Goal: Book appointment/travel/reservation

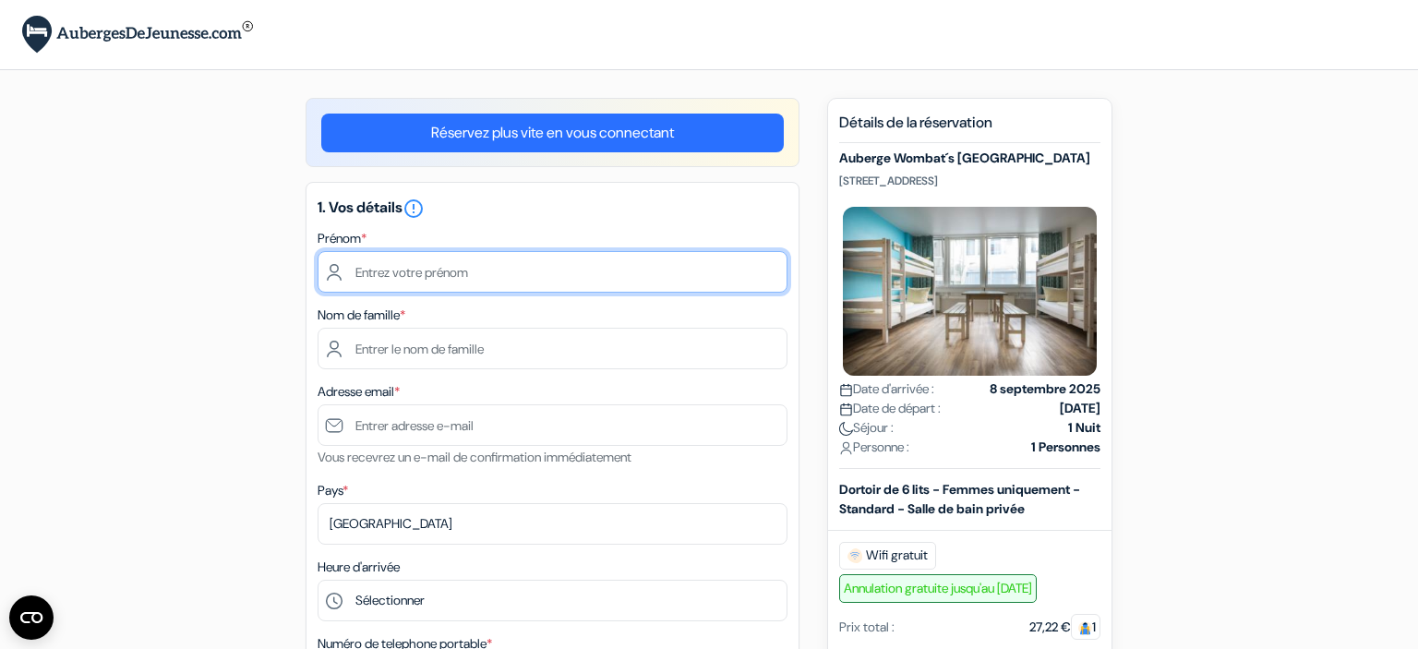
click at [559, 276] on input "text" at bounding box center [553, 272] width 470 height 42
type input "Anaëlle"
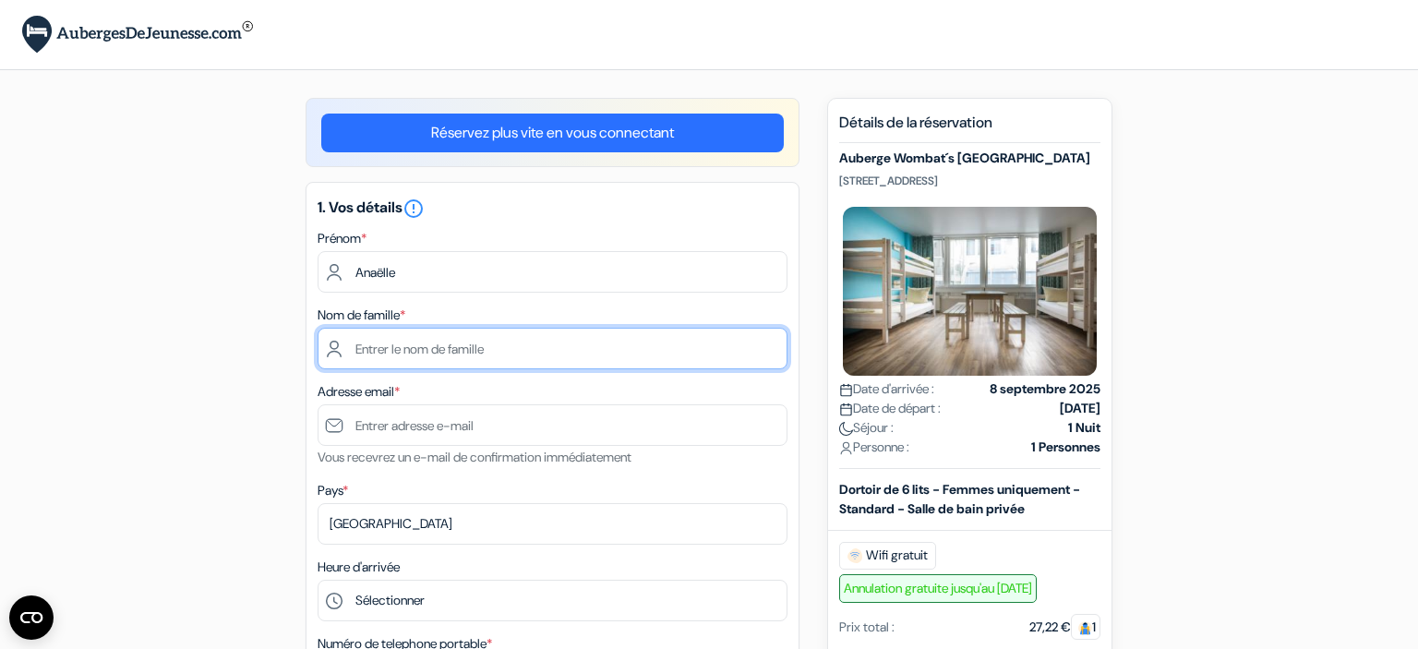
click at [434, 352] on input "text" at bounding box center [553, 349] width 470 height 42
type input "Soille"
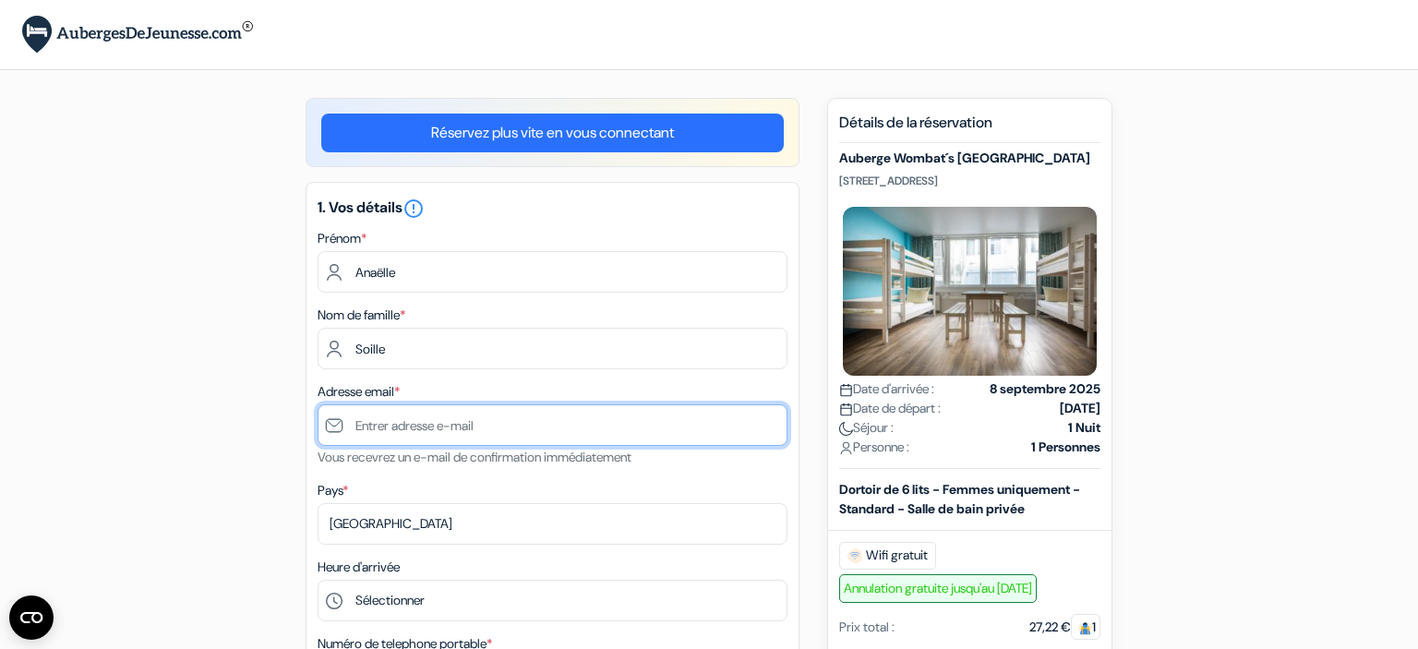
click at [469, 419] on input "text" at bounding box center [553, 425] width 470 height 42
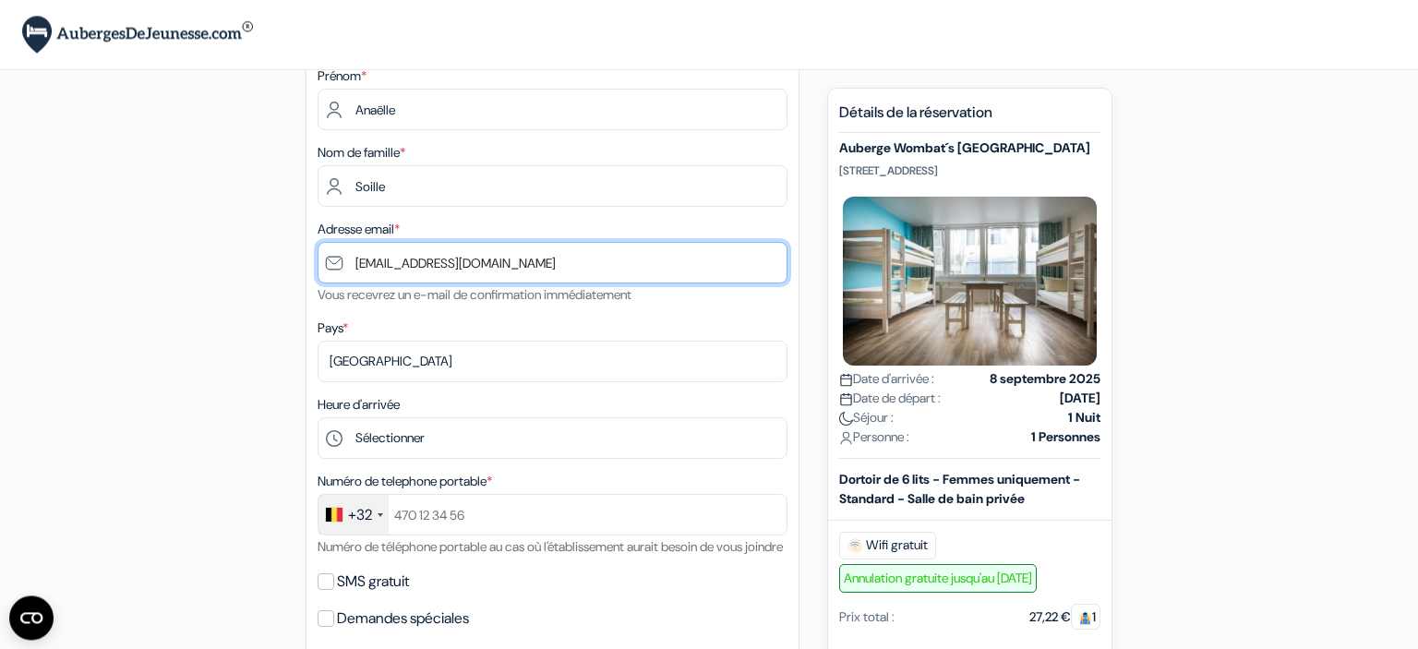
scroll to position [180, 0]
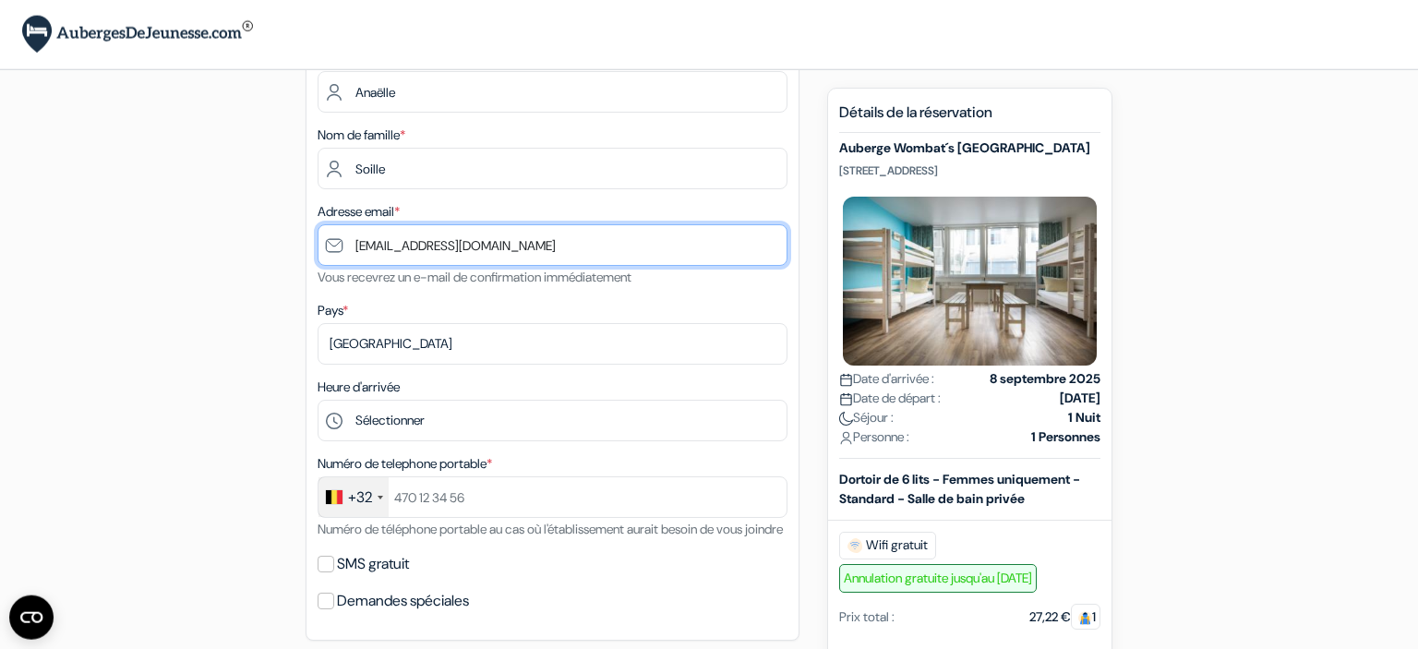
type input "[EMAIL_ADDRESS][DOMAIN_NAME]"
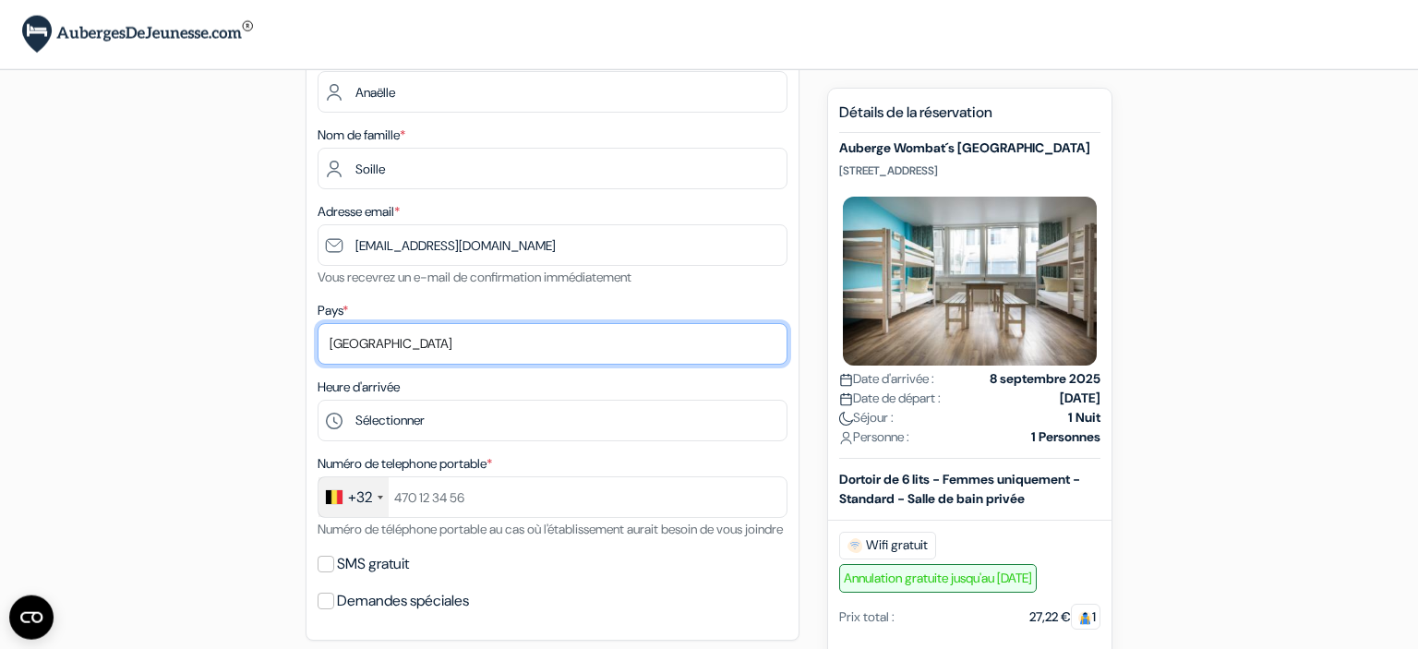
click at [318, 323] on select "Selectionner le pays Abkhazie Afghanistan Afrique Du sud Albanie Algérie Allema…" at bounding box center [553, 344] width 470 height 42
click option "Belgique" at bounding box center [0, 0] width 0 height 0
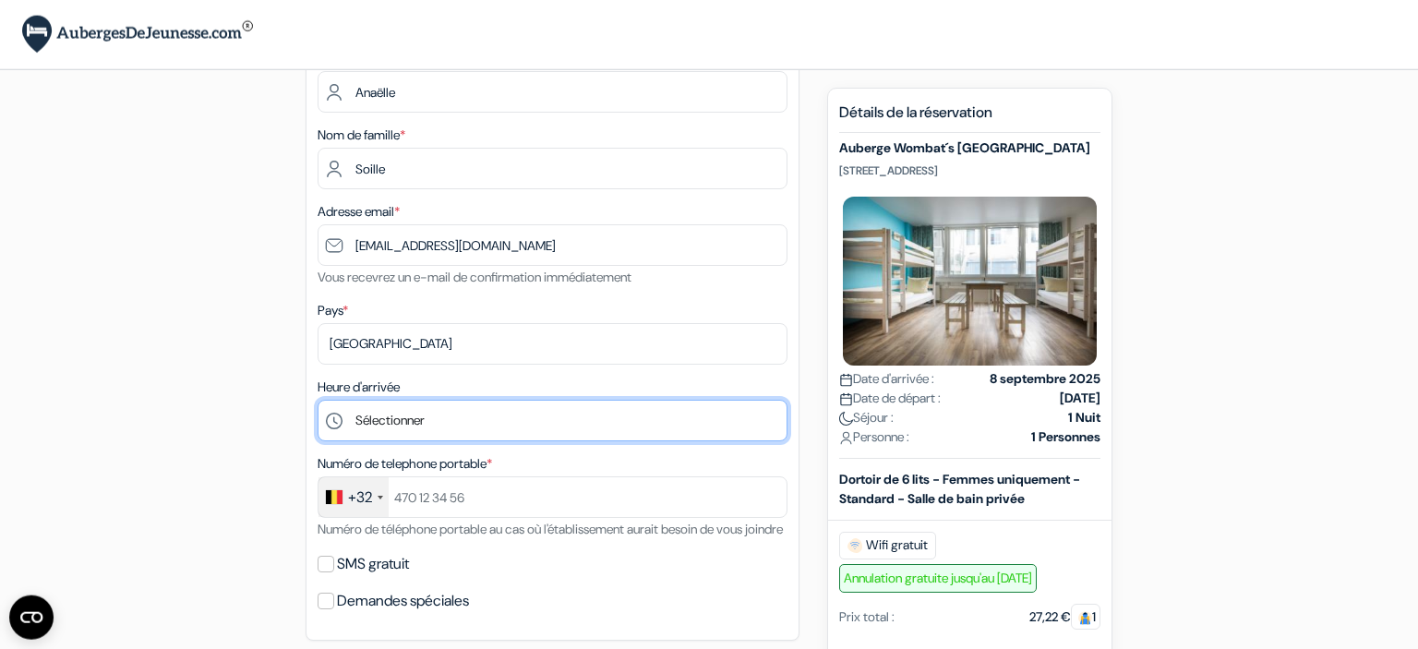
click at [318, 400] on select "Sélectionner 1:00 2:00 3:00 4:00 5:00 6:00 7:00 8:00 9:00 10:00 11:00 12:00 13:…" at bounding box center [553, 421] width 470 height 42
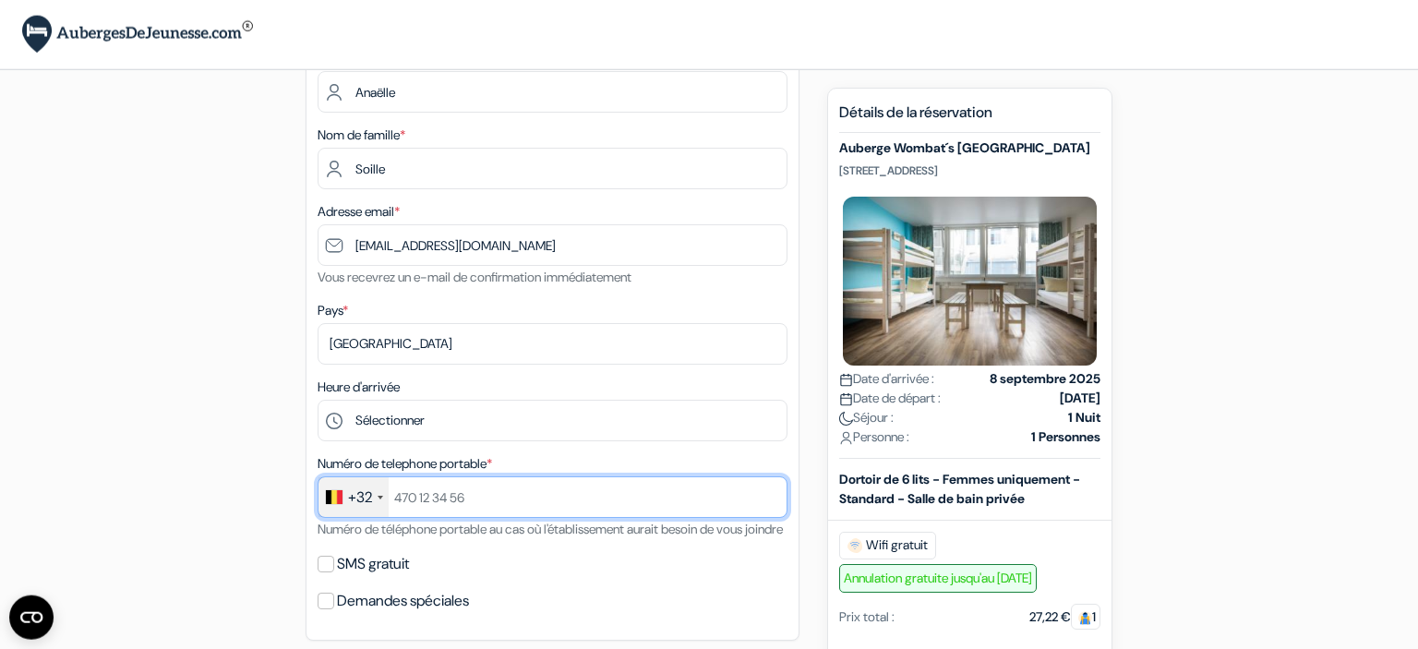
click at [452, 497] on input "text" at bounding box center [553, 497] width 470 height 42
type input "9"
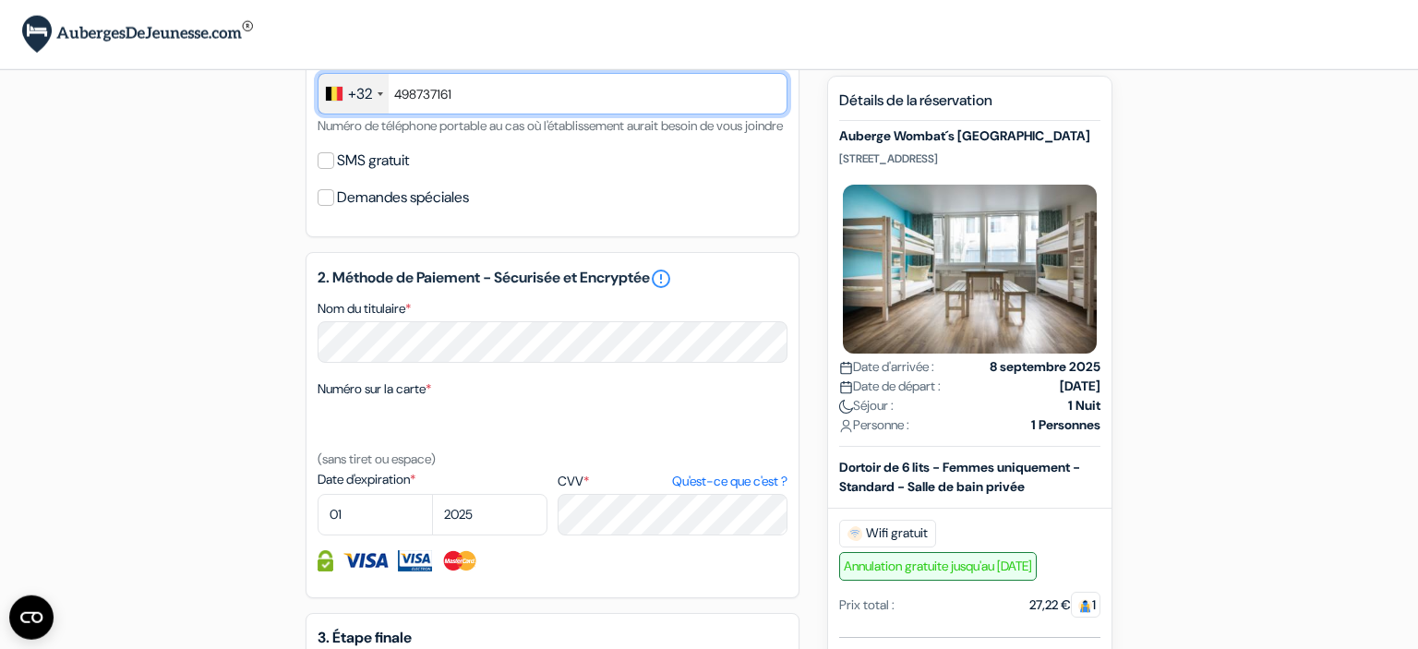
scroll to position [597, 0]
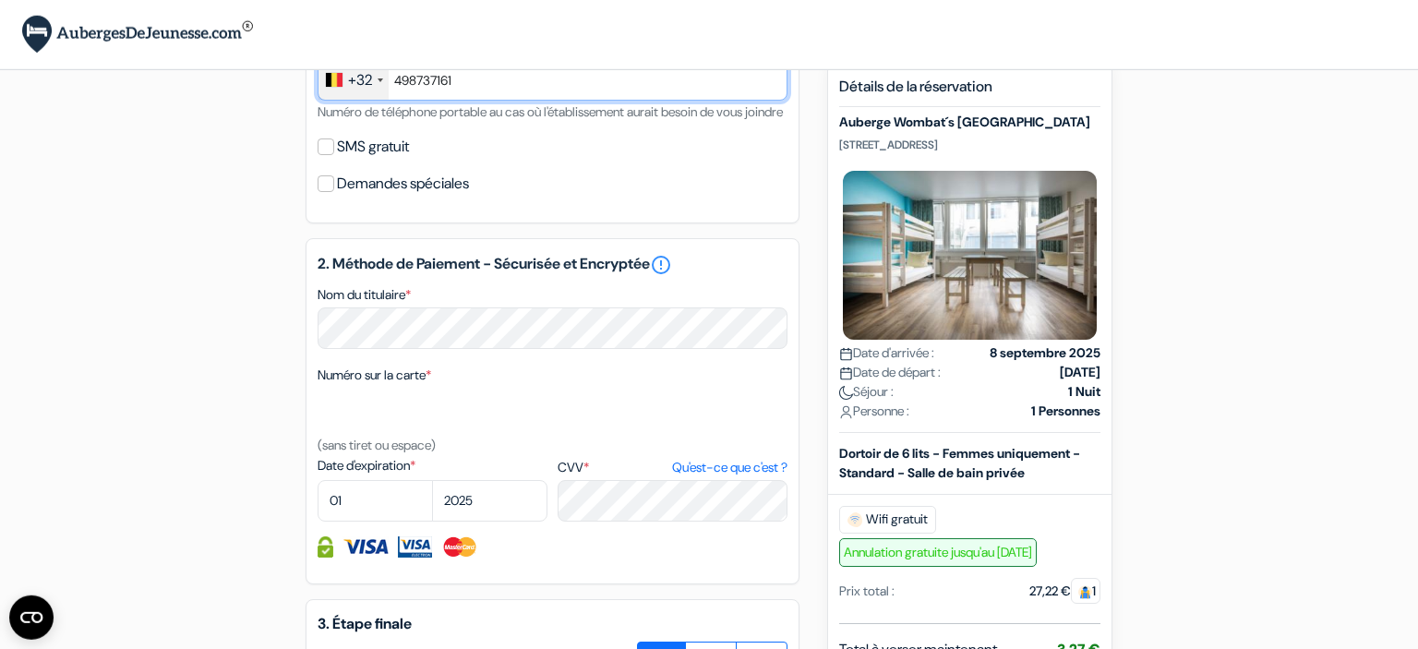
type input "498737161"
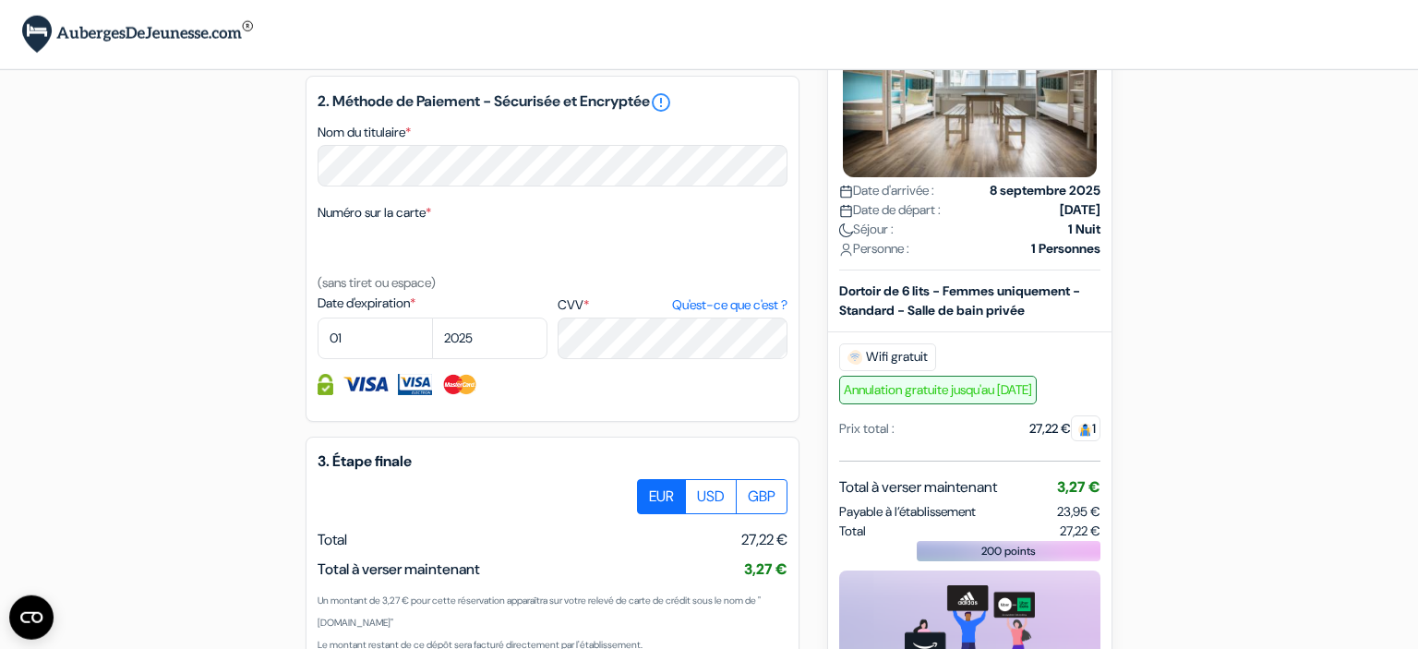
scroll to position [770, 0]
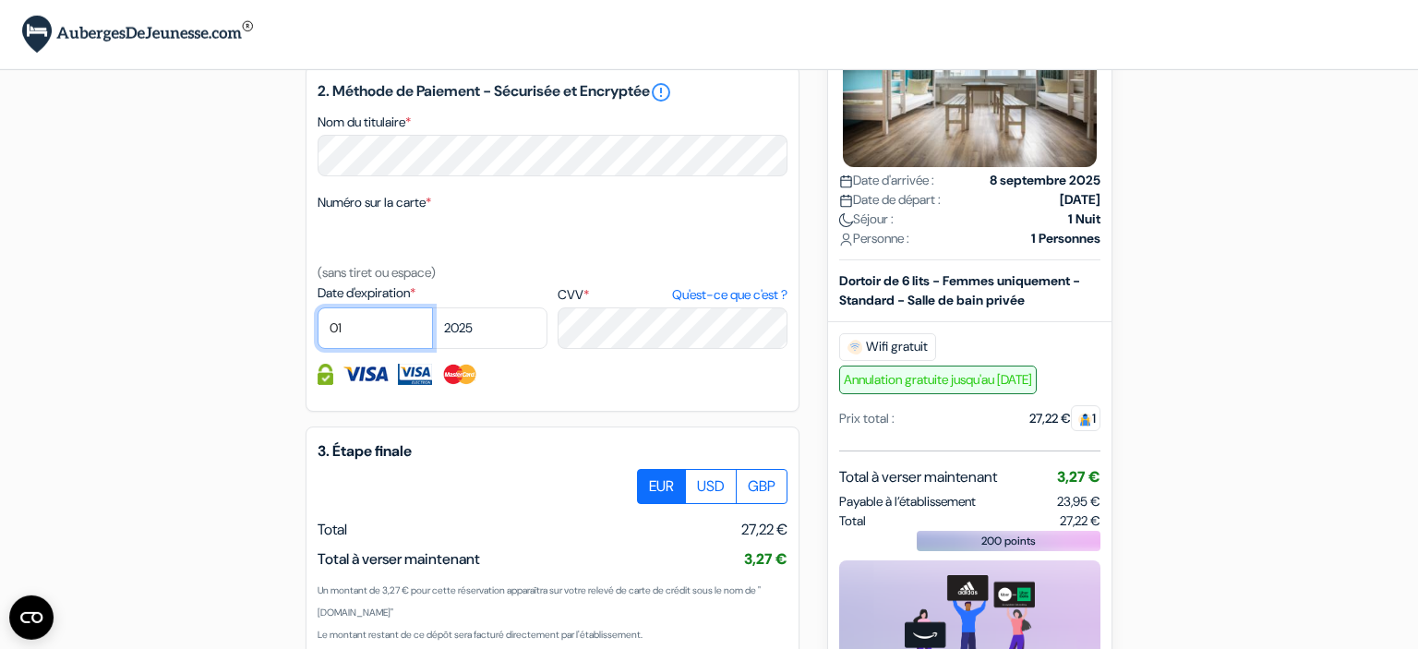
click at [318, 307] on select "01 02 03 04 05 06 07 08 09 10 11 12" at bounding box center [375, 328] width 115 height 42
select select "05"
click option "05" at bounding box center [0, 0] width 0 height 0
click at [432, 307] on select "2025 2026 2027 2028 2029 2030 2031 2032 2033 2034 2035 2036 2037 2038 2039 2040…" at bounding box center [489, 328] width 115 height 42
select select "2029"
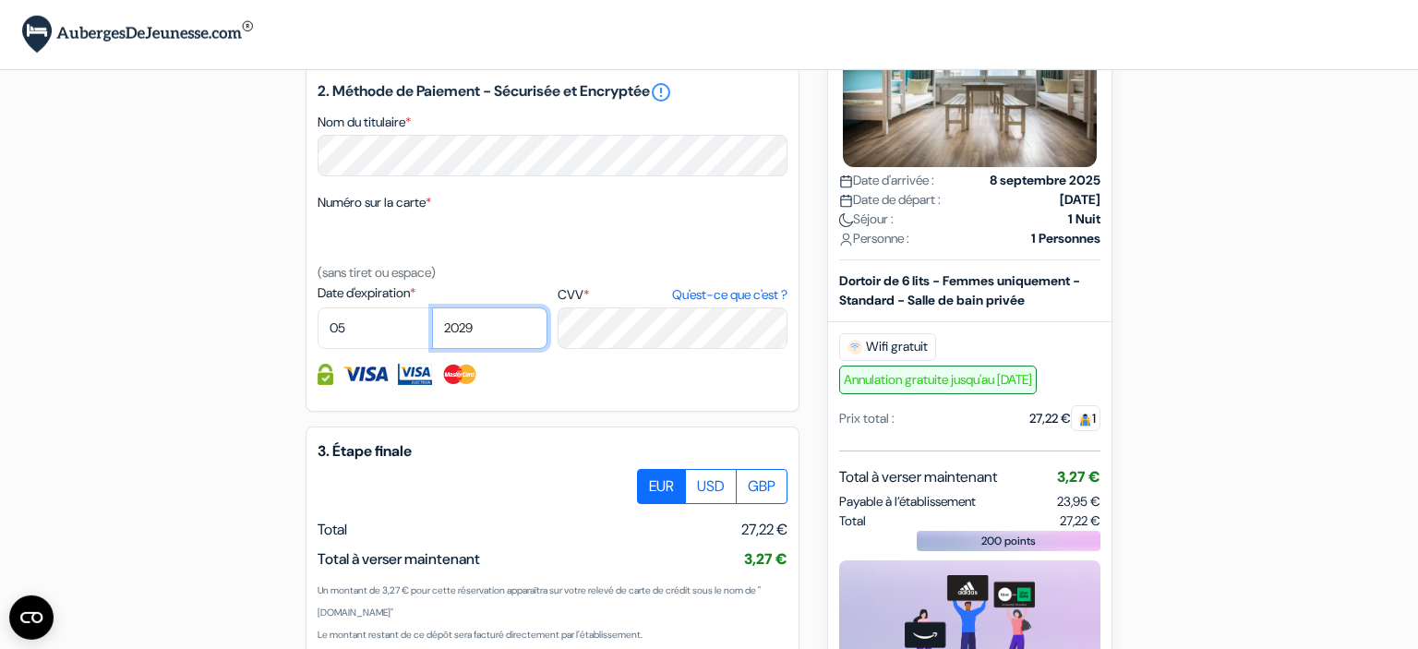
click option "2029" at bounding box center [0, 0] width 0 height 0
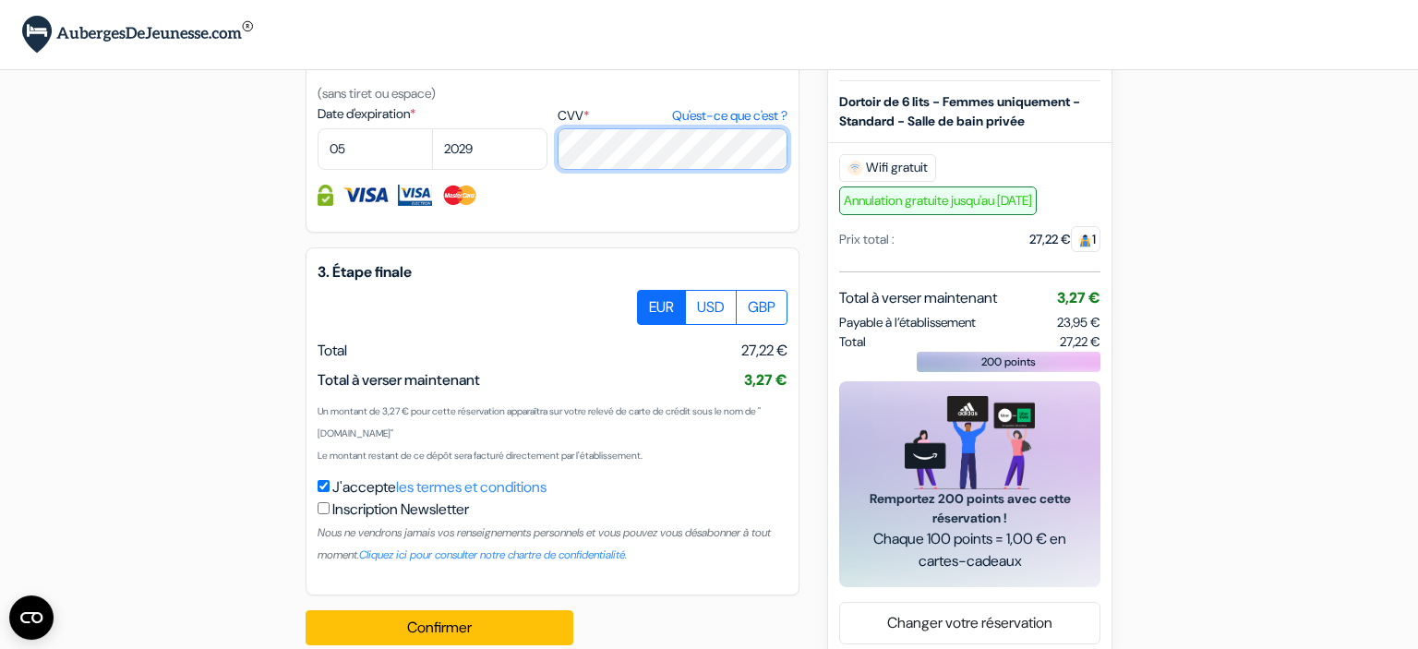
scroll to position [1001, 0]
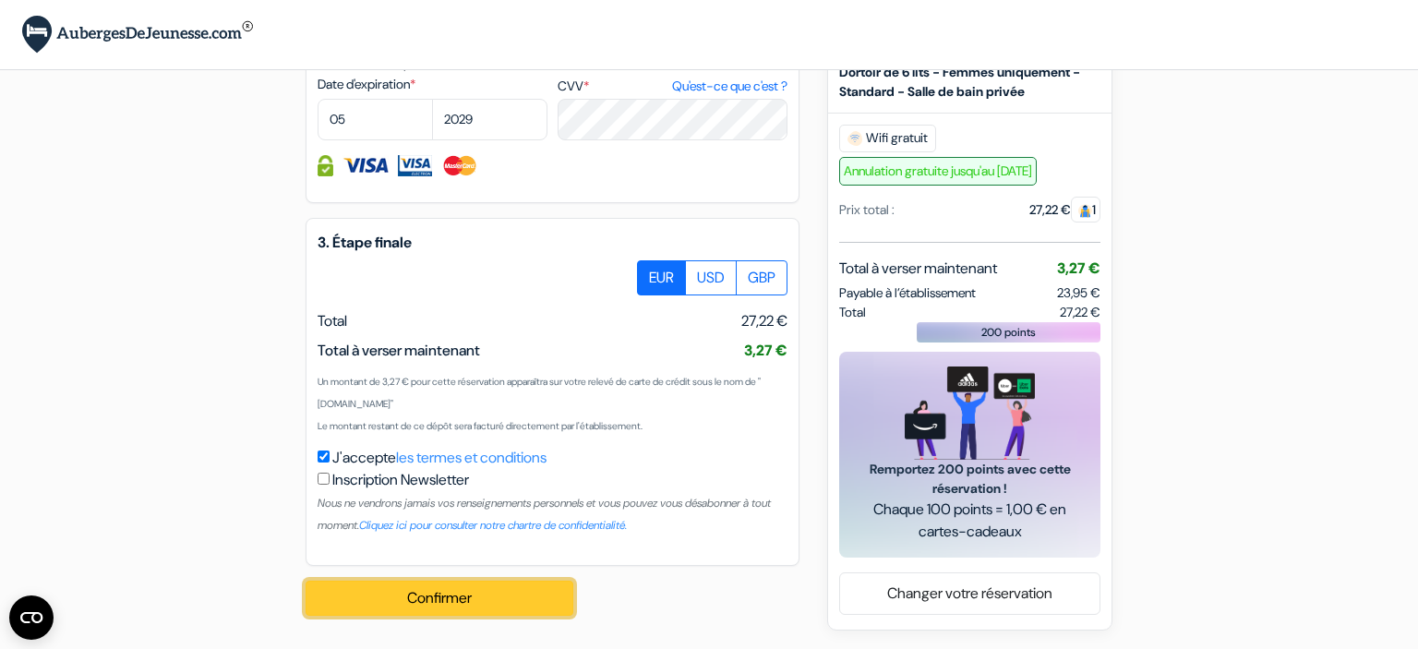
click at [458, 592] on button "Confirmer Loading..." at bounding box center [440, 598] width 268 height 35
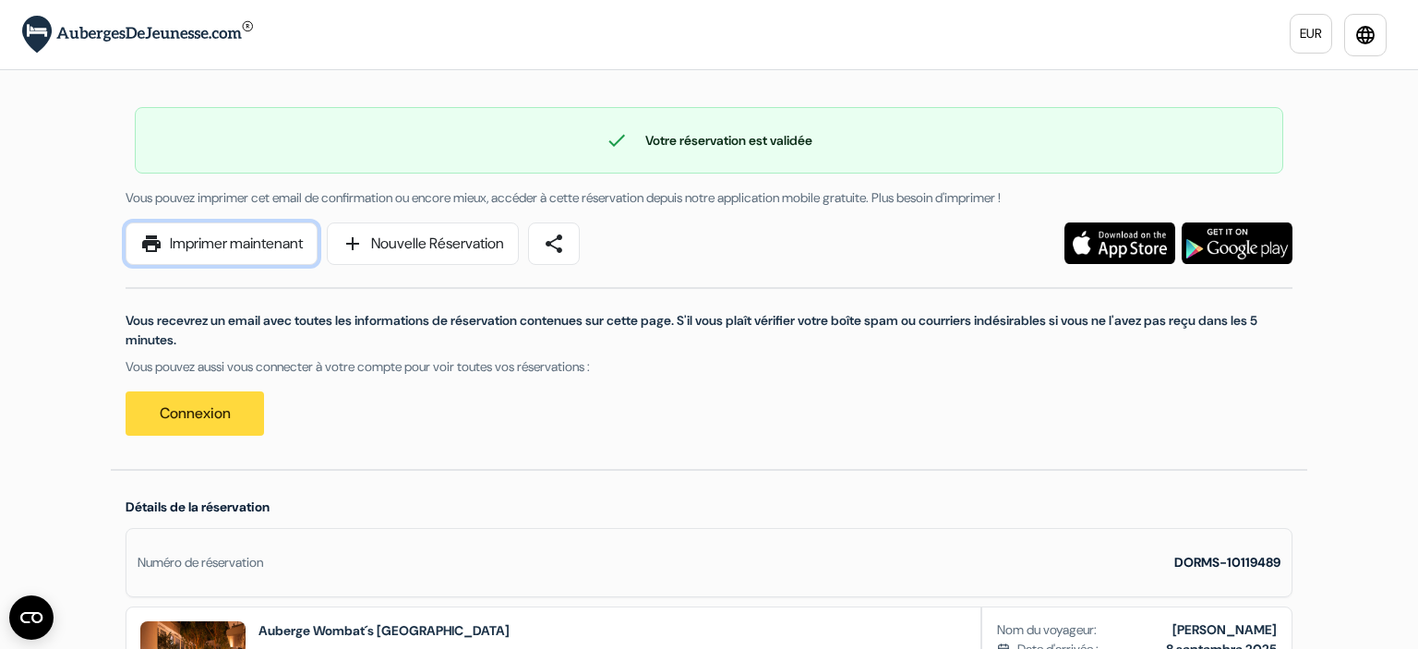
click at [214, 249] on link "print Imprimer maintenant" at bounding box center [222, 243] width 192 height 42
